Goal: Task Accomplishment & Management: Complete application form

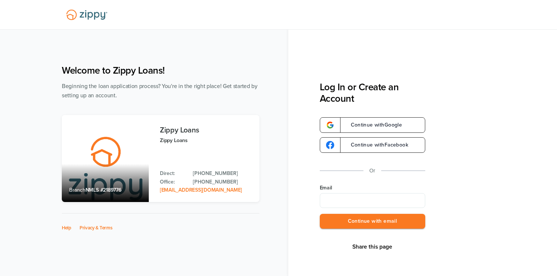
click at [357, 204] on input "Email" at bounding box center [373, 200] width 106 height 15
type input "**********"
click at [365, 223] on button "Continue with email" at bounding box center [373, 221] width 106 height 15
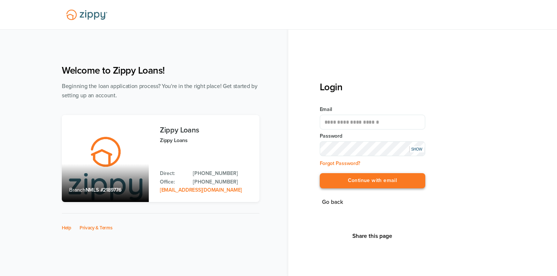
click at [387, 179] on button "Continue with email" at bounding box center [373, 180] width 106 height 15
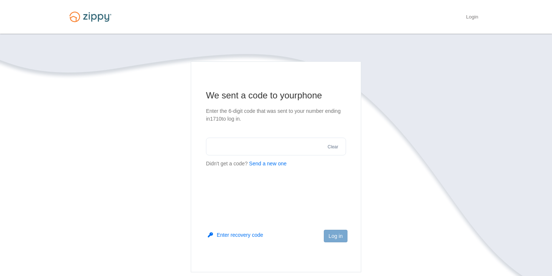
click at [288, 144] on input "text" at bounding box center [276, 147] width 140 height 18
click at [266, 164] on button "Send a new one" at bounding box center [267, 164] width 37 height 8
click at [244, 150] on input "text" at bounding box center [276, 147] width 140 height 18
drag, startPoint x: 255, startPoint y: 144, endPoint x: 257, endPoint y: 200, distance: 56.3
click at [256, 144] on input "text" at bounding box center [276, 147] width 140 height 18
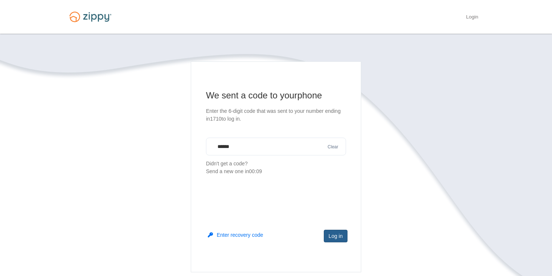
type input "******"
click at [336, 234] on button "Log in" at bounding box center [336, 236] width 24 height 13
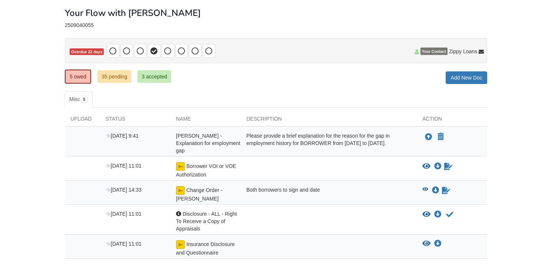
scroll to position [37, 0]
click at [426, 240] on icon "View Insurance Disclosure and Questionnaire" at bounding box center [426, 243] width 8 height 7
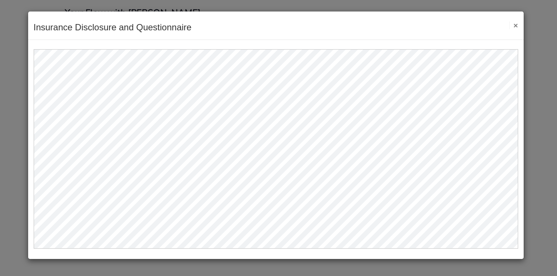
click at [515, 26] on button "×" at bounding box center [514, 25] width 9 height 8
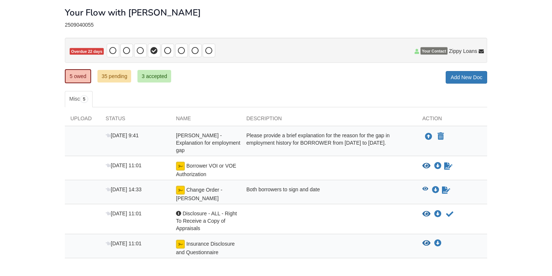
scroll to position [64, 0]
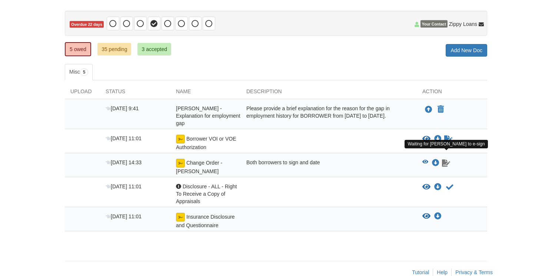
click at [445, 160] on icon "Waiting for your co-borrower to e-sign" at bounding box center [446, 163] width 8 height 7
click at [423, 160] on icon "View Change Order - Ruiz" at bounding box center [425, 162] width 6 height 5
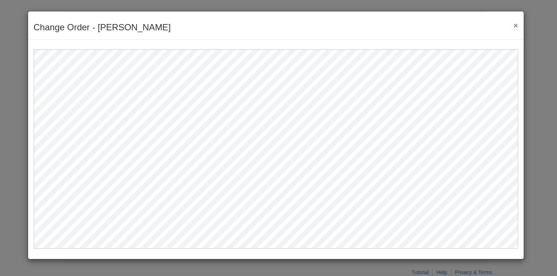
click at [517, 25] on button "×" at bounding box center [514, 25] width 9 height 8
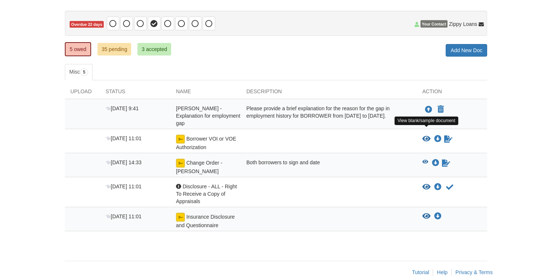
click at [426, 136] on icon "View Borrower VOI or VOE Authorization" at bounding box center [426, 139] width 8 height 7
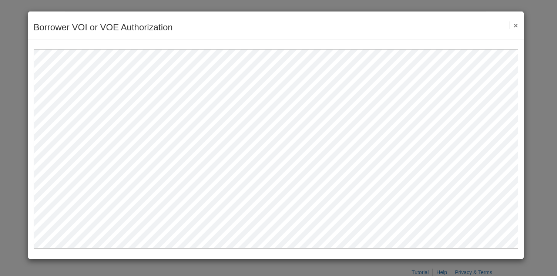
click at [516, 26] on button "×" at bounding box center [514, 25] width 9 height 8
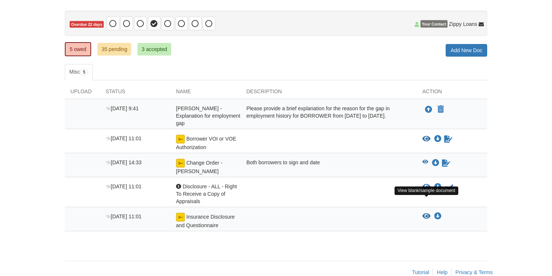
click at [426, 213] on icon "View Insurance Disclosure and Questionnaire" at bounding box center [426, 216] width 8 height 7
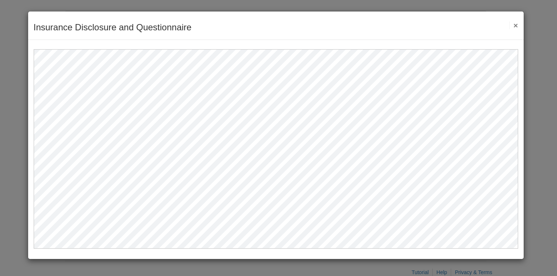
click at [515, 23] on button "×" at bounding box center [514, 25] width 9 height 8
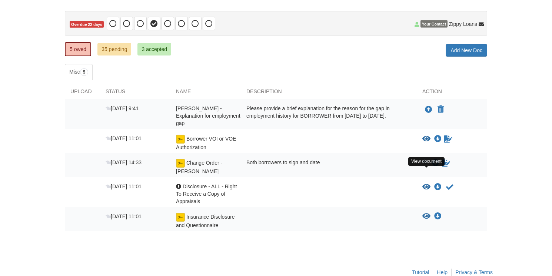
click at [424, 184] on icon "View Disclosure - ALL - Right To Receive a Copy of Appraisals" at bounding box center [426, 187] width 8 height 7
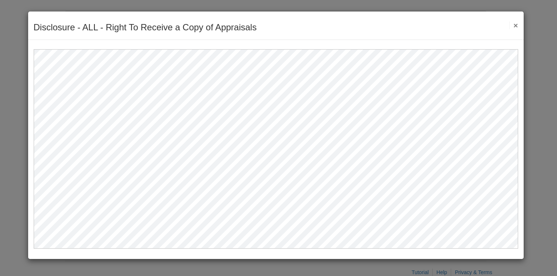
click at [516, 26] on button "×" at bounding box center [514, 25] width 9 height 8
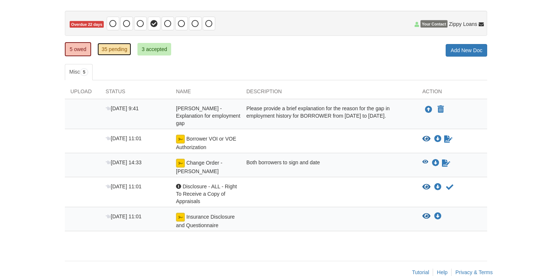
click at [120, 52] on link "35 pending" at bounding box center [114, 49] width 34 height 13
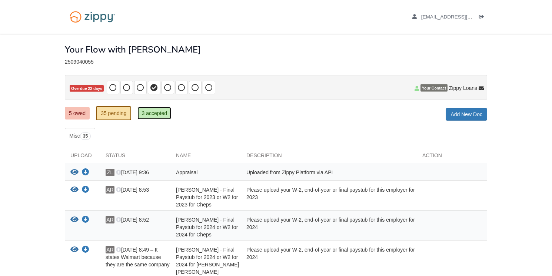
click at [162, 114] on link "3 accepted" at bounding box center [154, 113] width 34 height 13
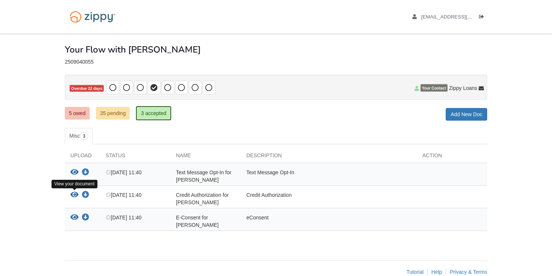
click at [75, 194] on icon "View Credit Authorization for Amancia Ruiz" at bounding box center [74, 194] width 8 height 7
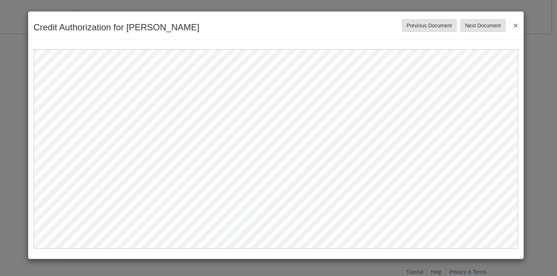
click at [516, 27] on button "×" at bounding box center [514, 25] width 9 height 13
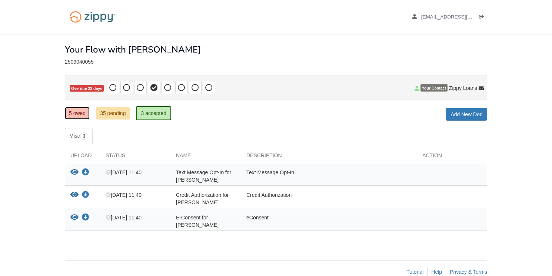
click at [72, 114] on link "5 owed" at bounding box center [77, 113] width 25 height 13
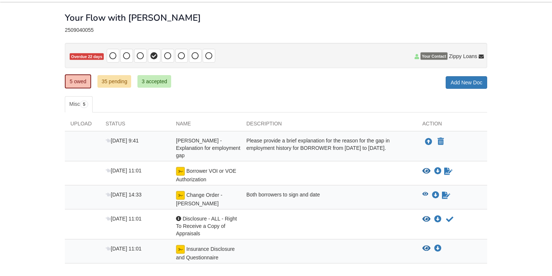
scroll to position [64, 0]
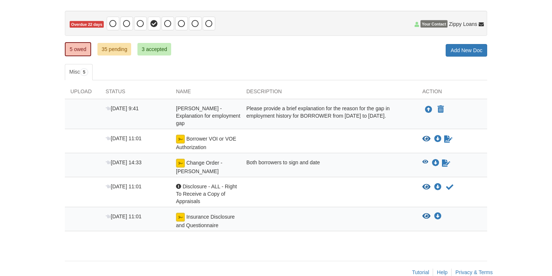
click at [432, 23] on span "Your Contact" at bounding box center [433, 23] width 27 height 7
click at [463, 26] on span "Zippy Loans" at bounding box center [463, 23] width 28 height 7
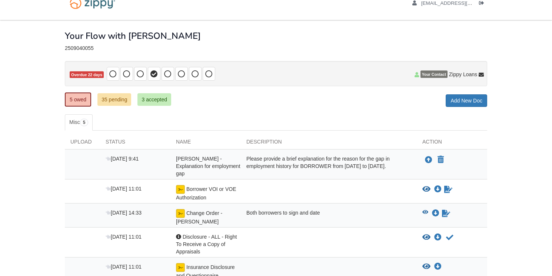
scroll to position [0, 0]
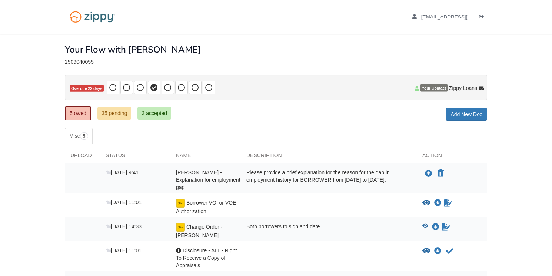
click at [333, 22] on div "amanciaruiz@gmail.com Logout" at bounding box center [275, 17] width 433 height 34
